Goal: Task Accomplishment & Management: Complete application form

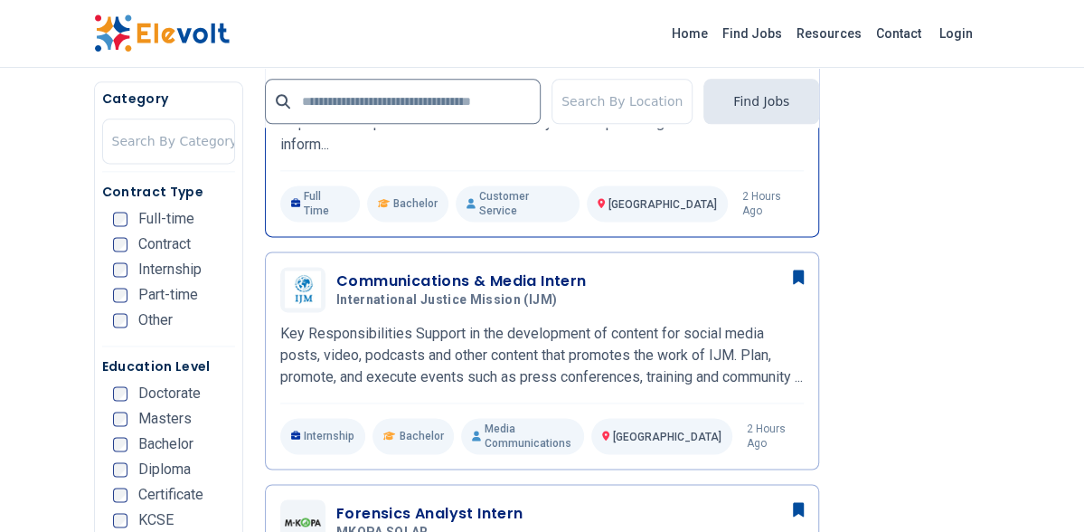
scroll to position [1085, 0]
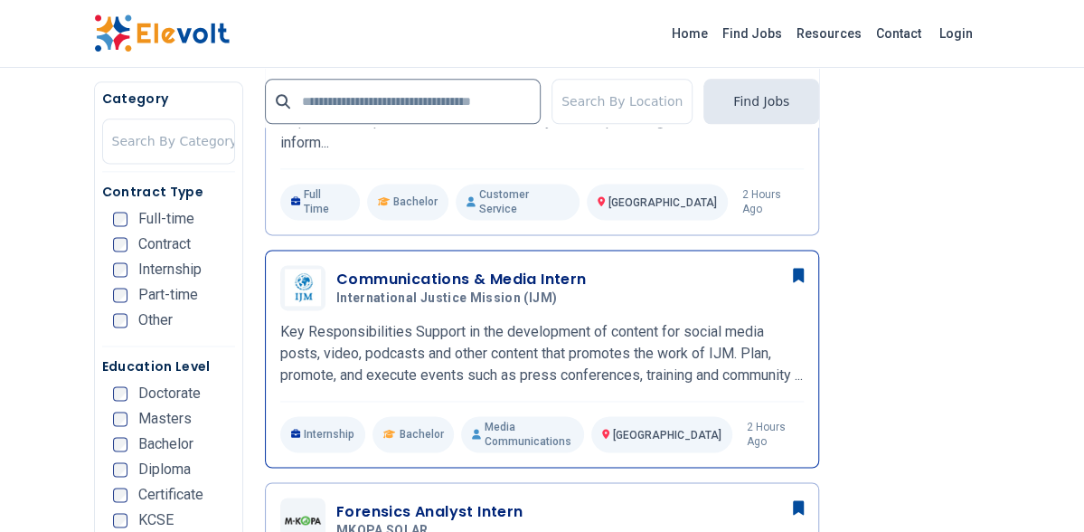
click at [530, 357] on p "Key Responsibilities Support in the development of content for social media pos…" at bounding box center [542, 353] width 524 height 65
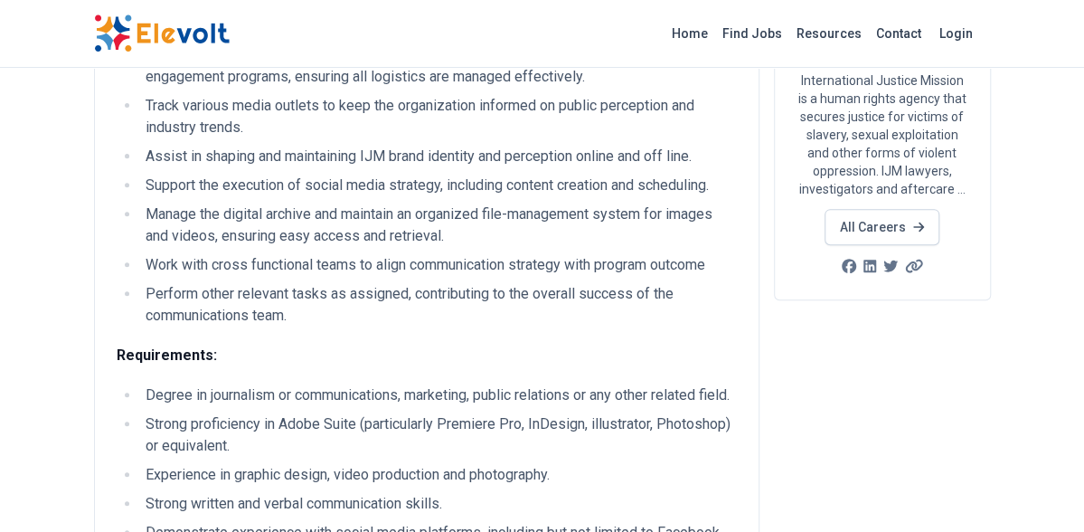
scroll to position [452, 0]
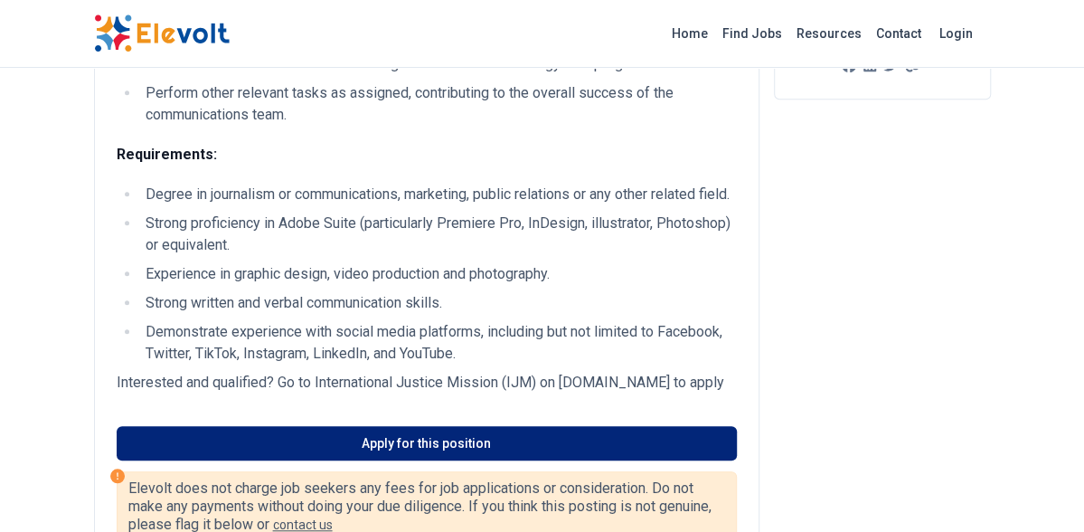
click at [333, 460] on link "Apply for this position" at bounding box center [427, 443] width 620 height 34
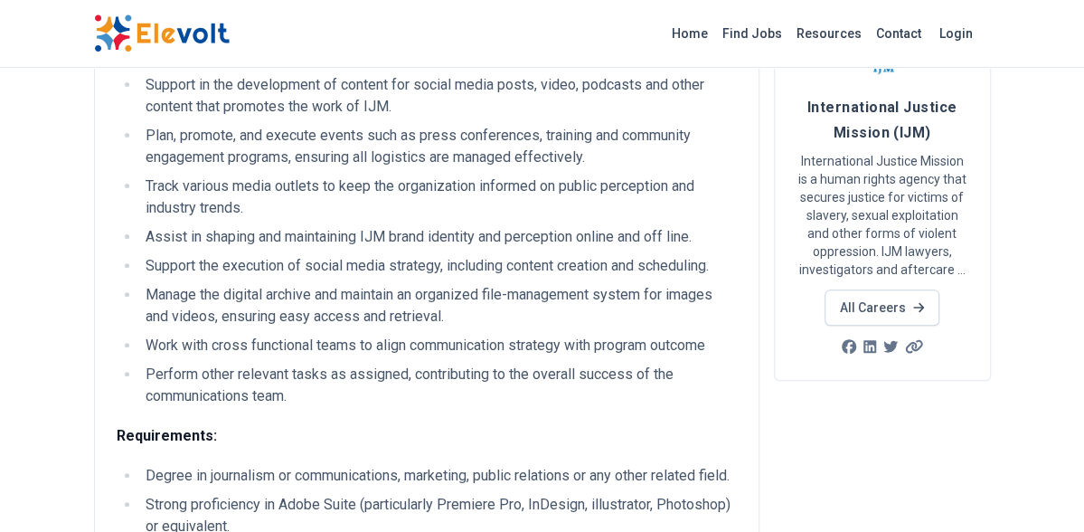
scroll to position [0, 0]
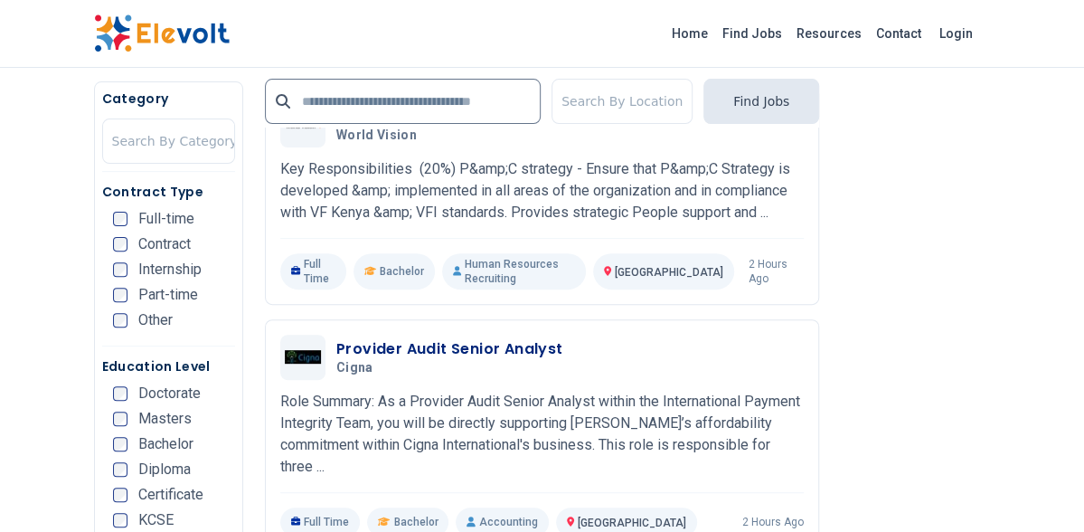
scroll to position [3255, 0]
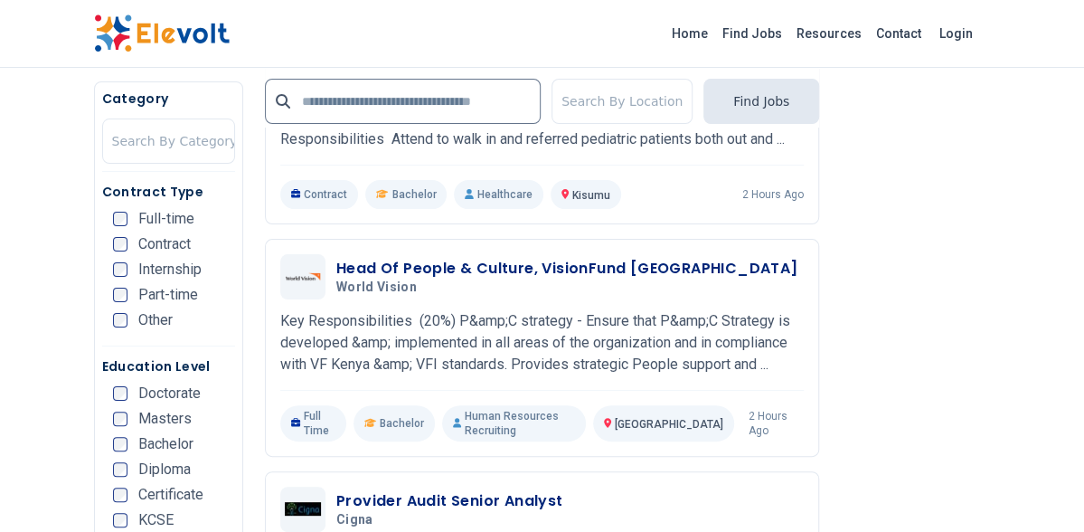
click at [170, 265] on span "Internship" at bounding box center [169, 269] width 63 height 14
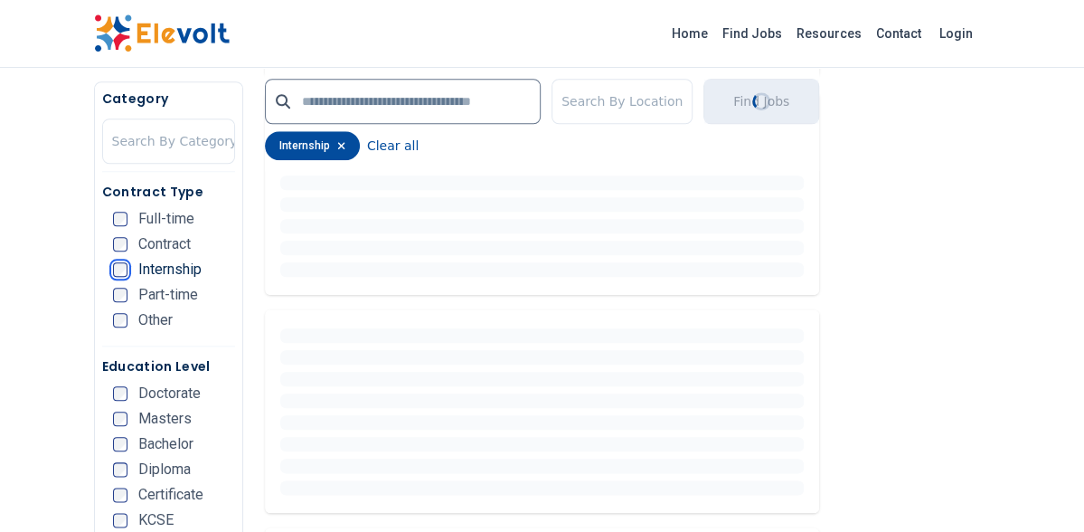
scroll to position [0, 0]
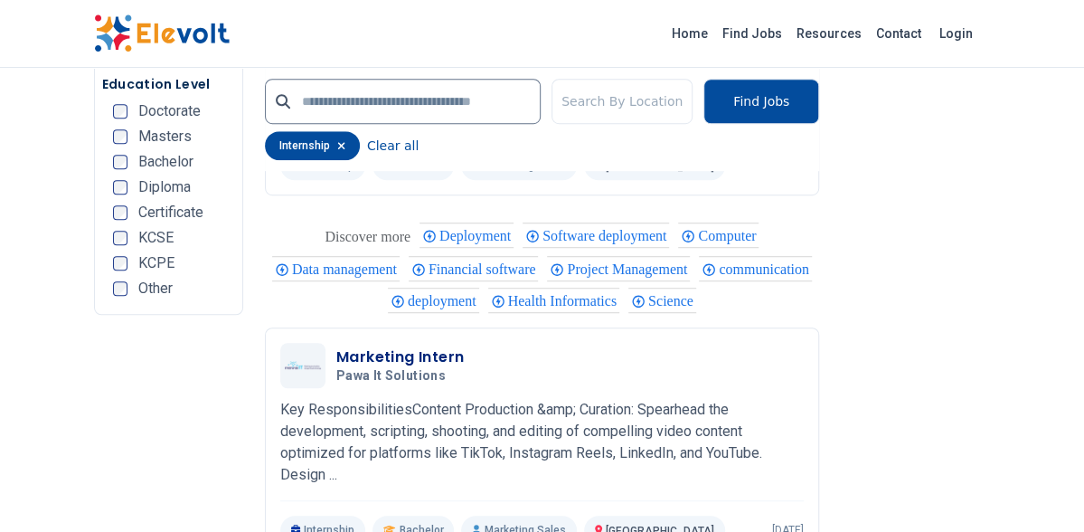
scroll to position [3707, 0]
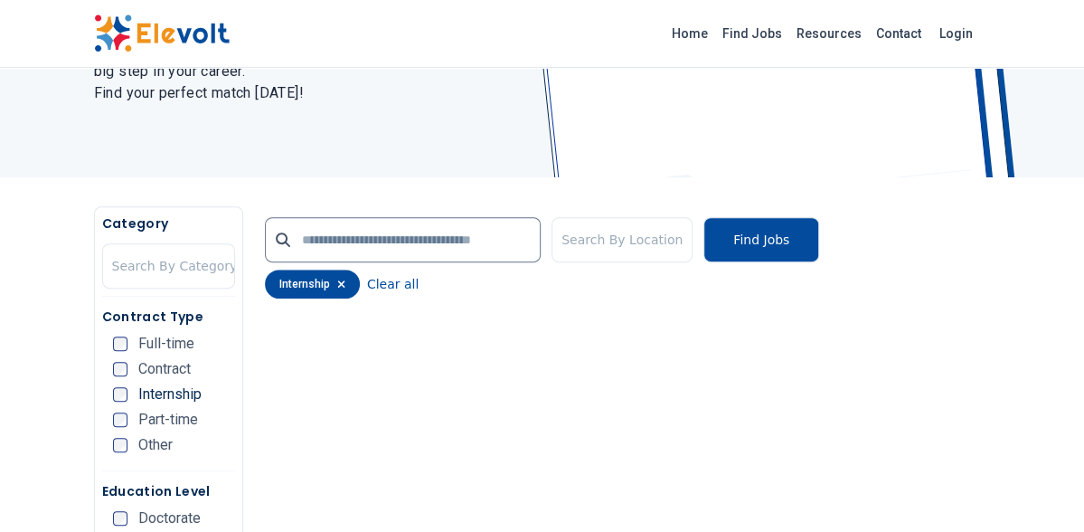
scroll to position [181, 0]
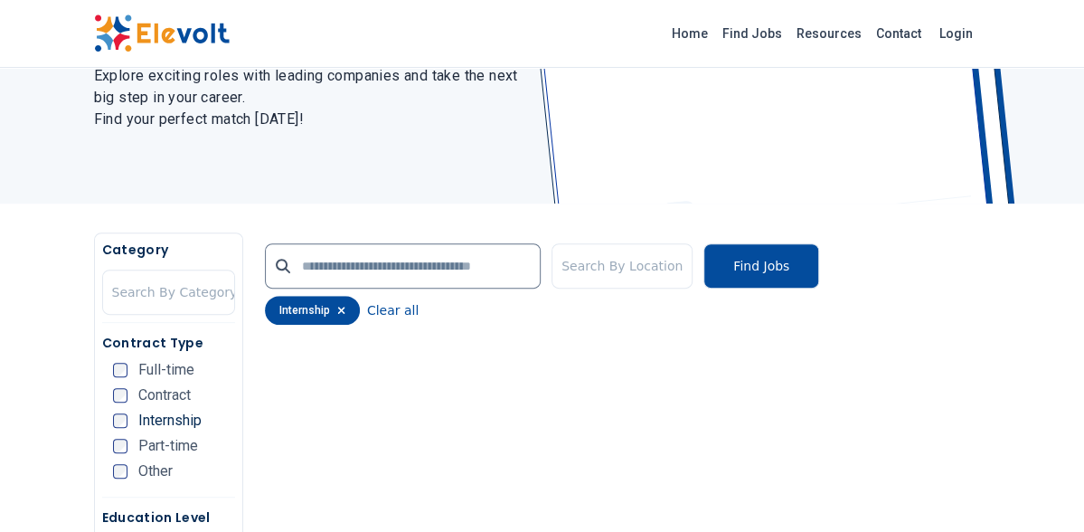
click at [337, 308] on icon "button" at bounding box center [341, 310] width 8 height 11
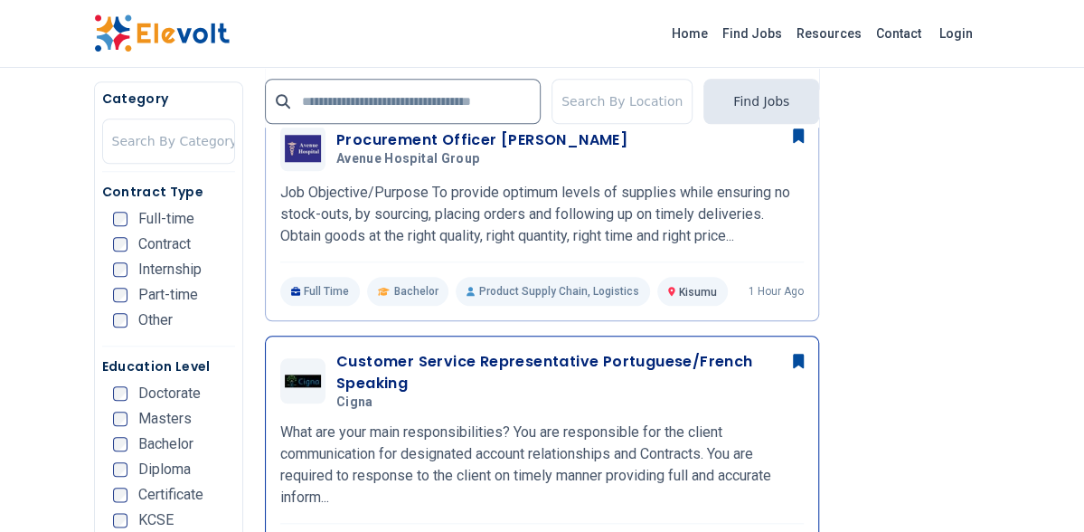
scroll to position [904, 0]
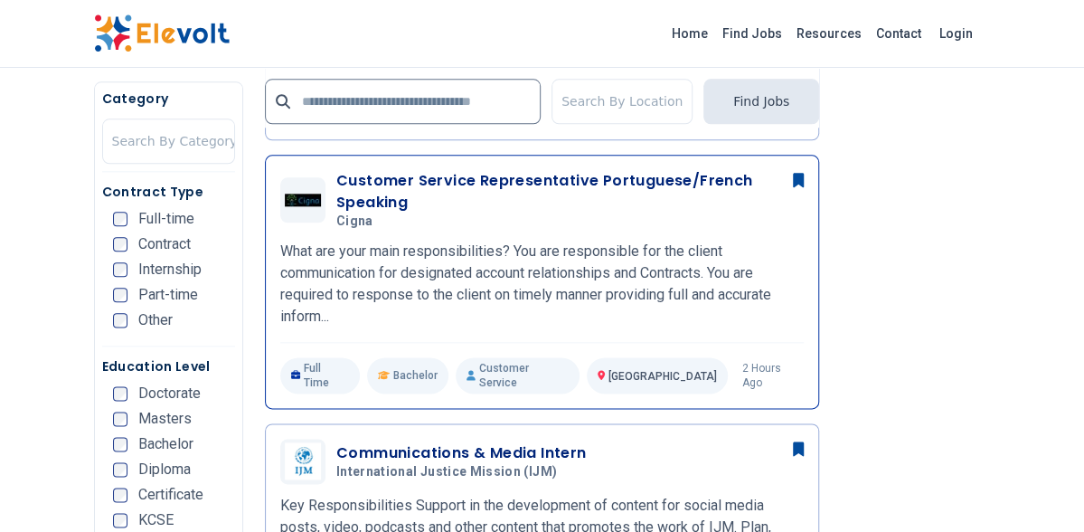
click at [523, 298] on p "What are your main responsibilities? You are responsible for the client communi…" at bounding box center [542, 284] width 524 height 87
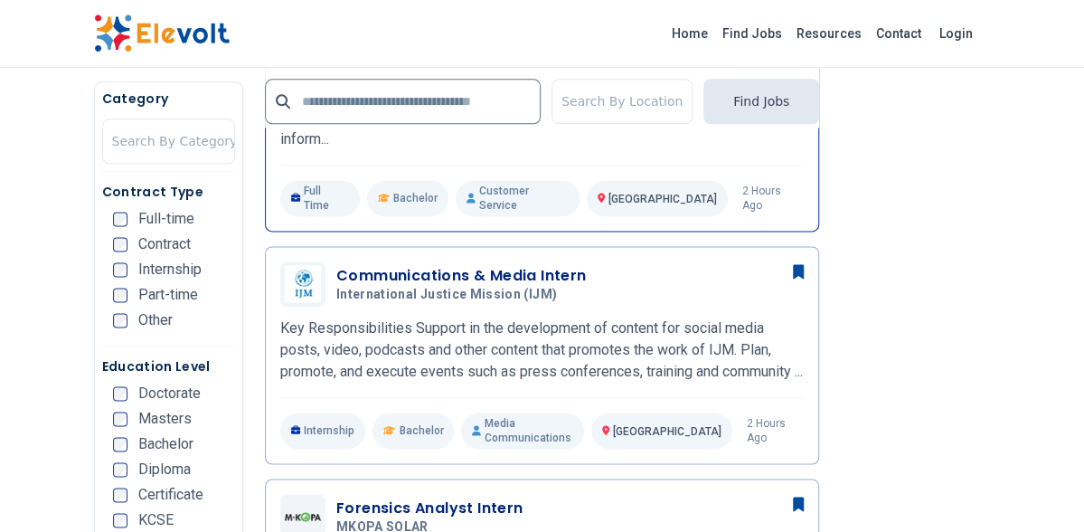
scroll to position [1085, 0]
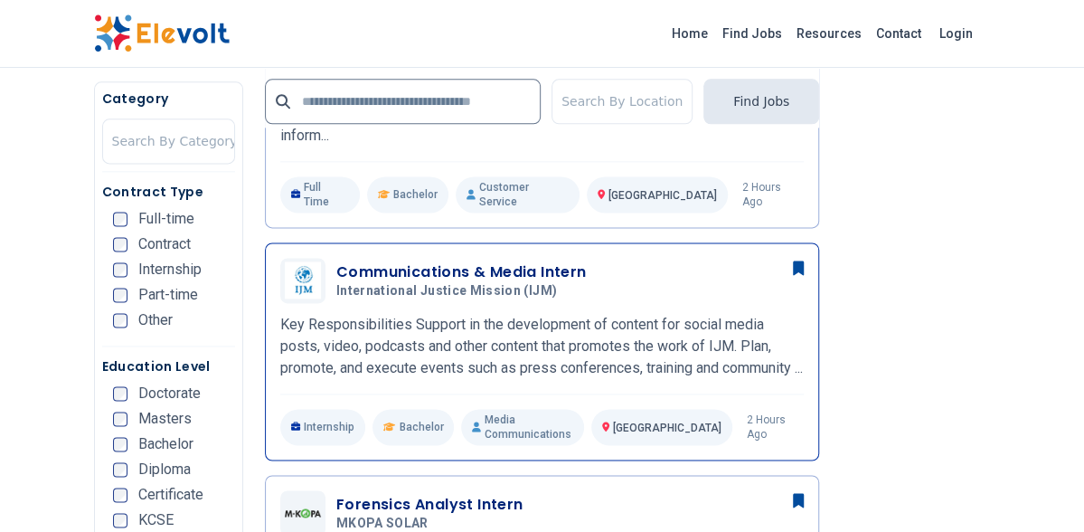
click at [508, 314] on p "Key Responsibilities Support in the development of content for social media pos…" at bounding box center [542, 346] width 524 height 65
